Goal: Task Accomplishment & Management: Use online tool/utility

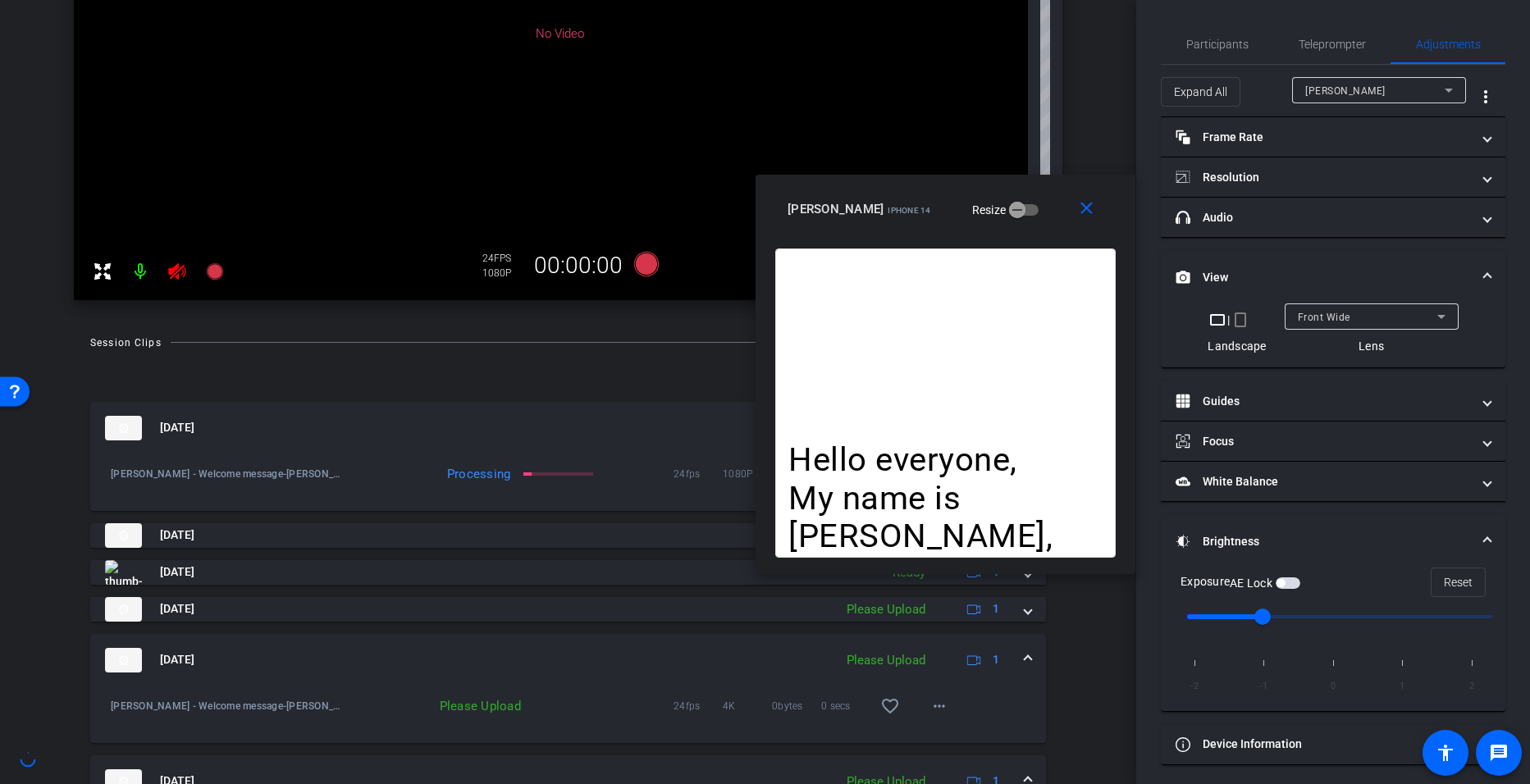
scroll to position [402, 0]
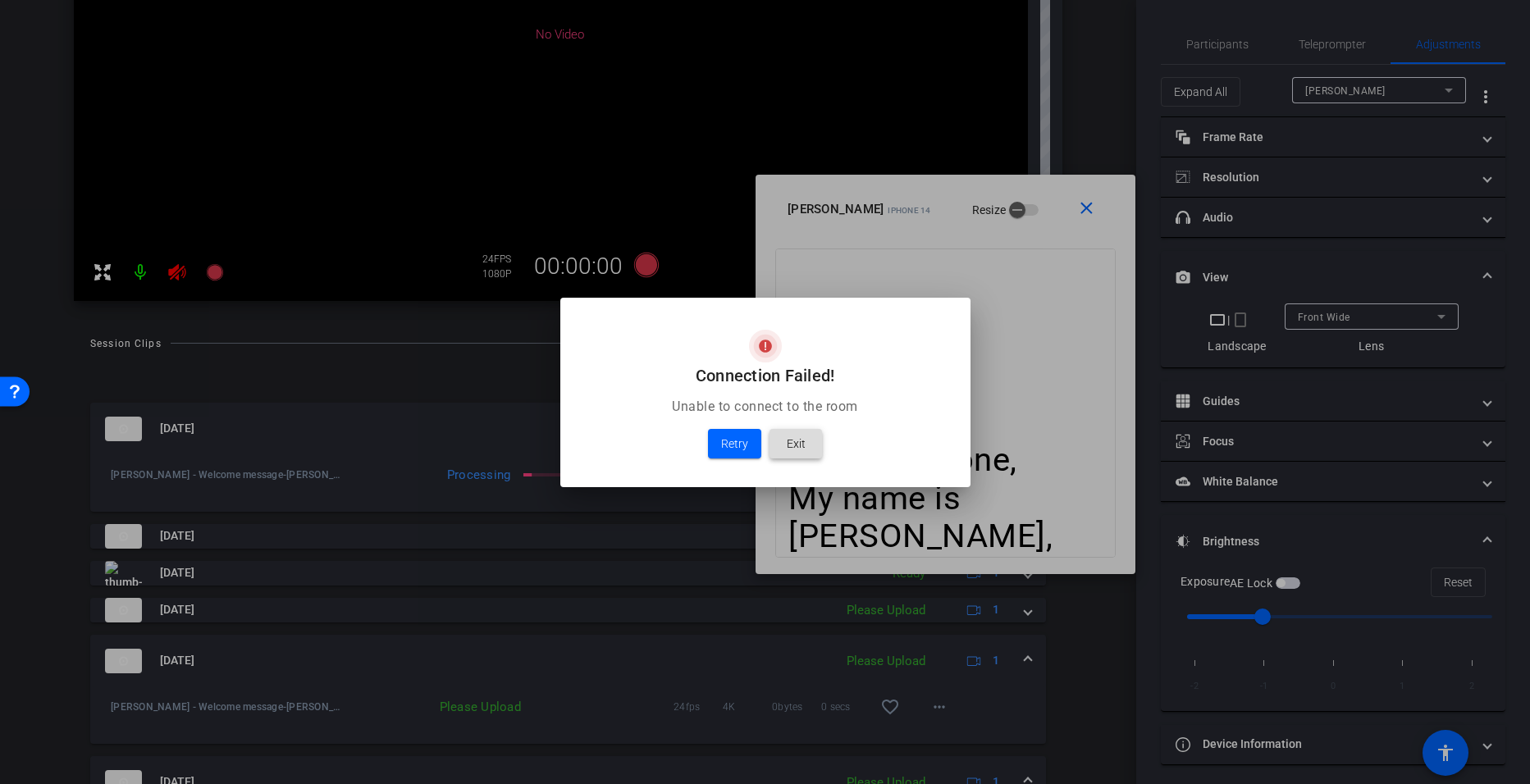
click at [812, 440] on span at bounding box center [795, 444] width 52 height 40
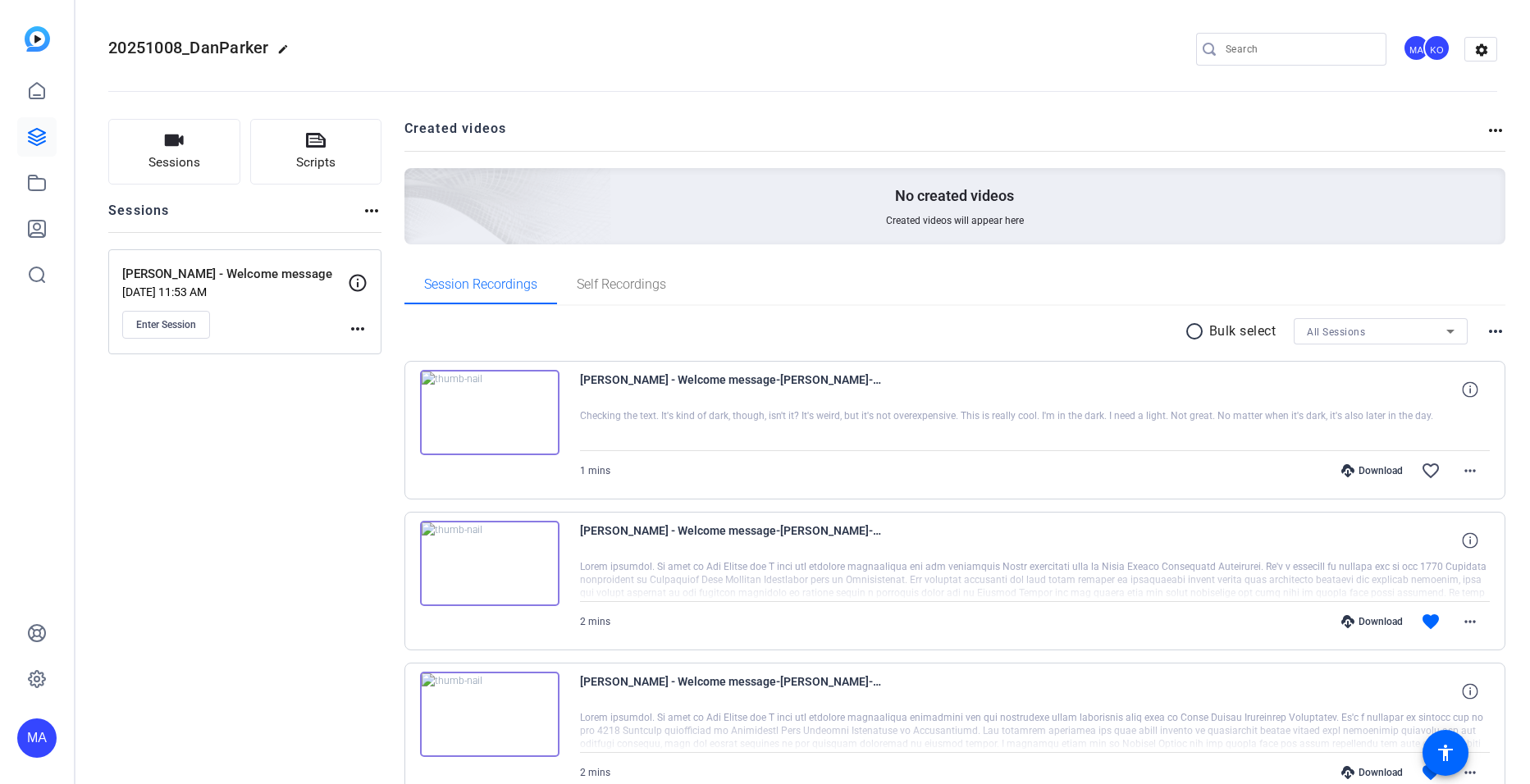
click at [493, 417] on img at bounding box center [490, 412] width 140 height 85
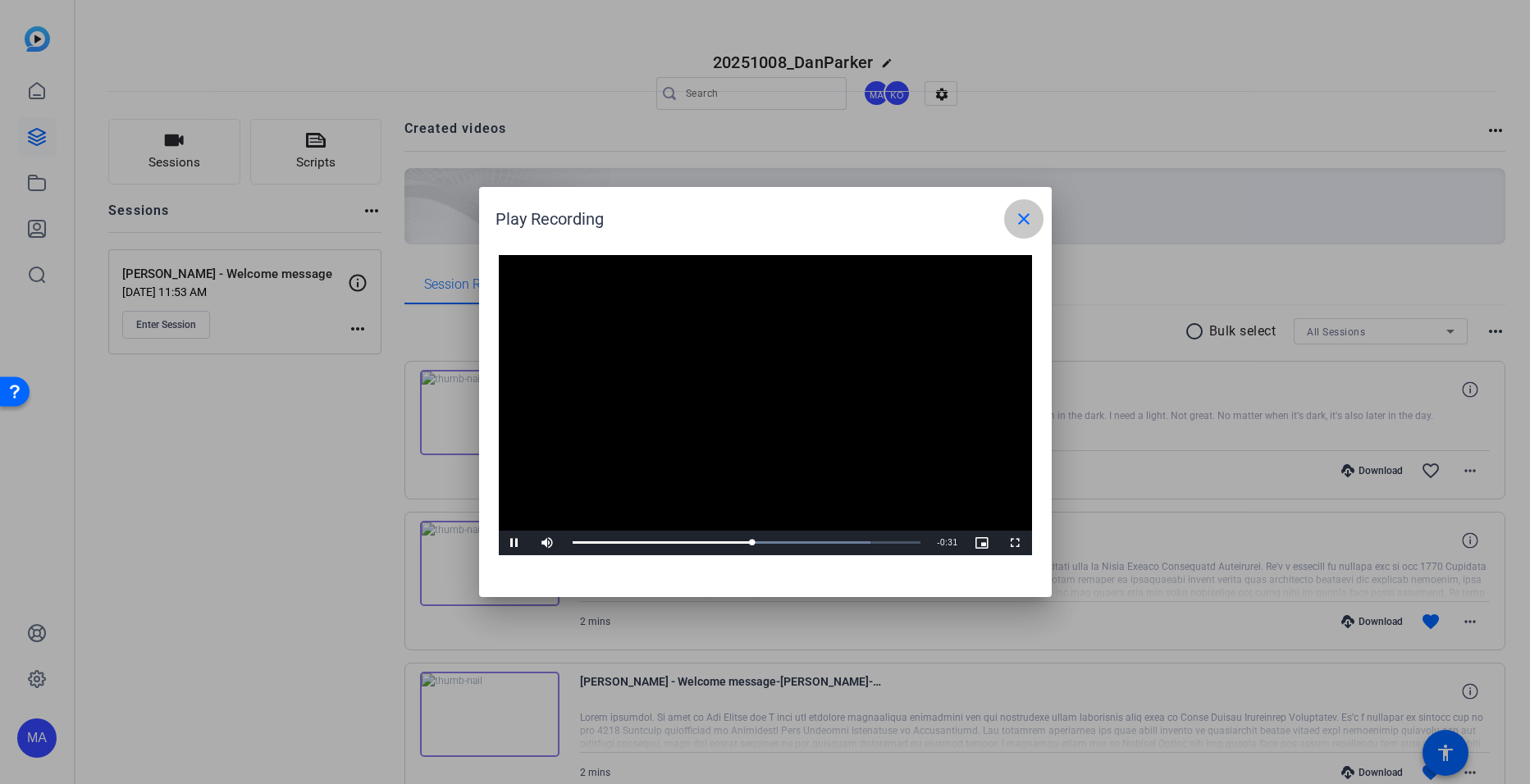
click at [1021, 229] on span at bounding box center [1024, 219] width 40 height 40
